Goal: Check status: Check status

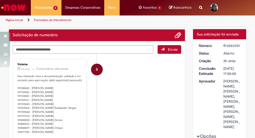
scroll to position [51, 0]
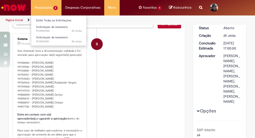
click at [42, 6] on li "Requisições 2 Exibir Todas as Solicitações Solicitação de numerário 2h atrás 2 …" at bounding box center [46, 7] width 31 height 15
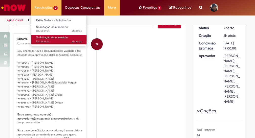
click at [42, 39] on span "2h atrás 2 horas atrás R13583951" at bounding box center [59, 41] width 46 height 4
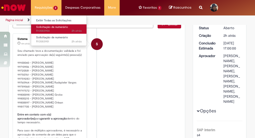
click at [43, 29] on span "2h atrás 2 horas atrás R13583954" at bounding box center [59, 31] width 46 height 4
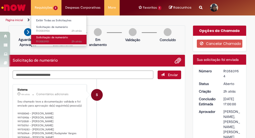
click at [45, 38] on span "Solicitação de numerário" at bounding box center [52, 37] width 32 height 4
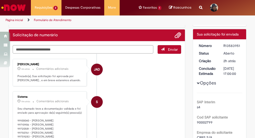
scroll to position [25, 0]
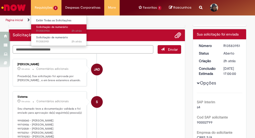
click at [44, 32] on span "2h atrás 2 horas atrás R13583954" at bounding box center [59, 31] width 46 height 4
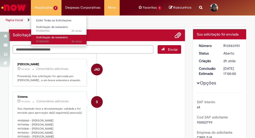
click at [44, 36] on span "Solicitação de numerário" at bounding box center [52, 37] width 32 height 4
